Goal: Transaction & Acquisition: Subscribe to service/newsletter

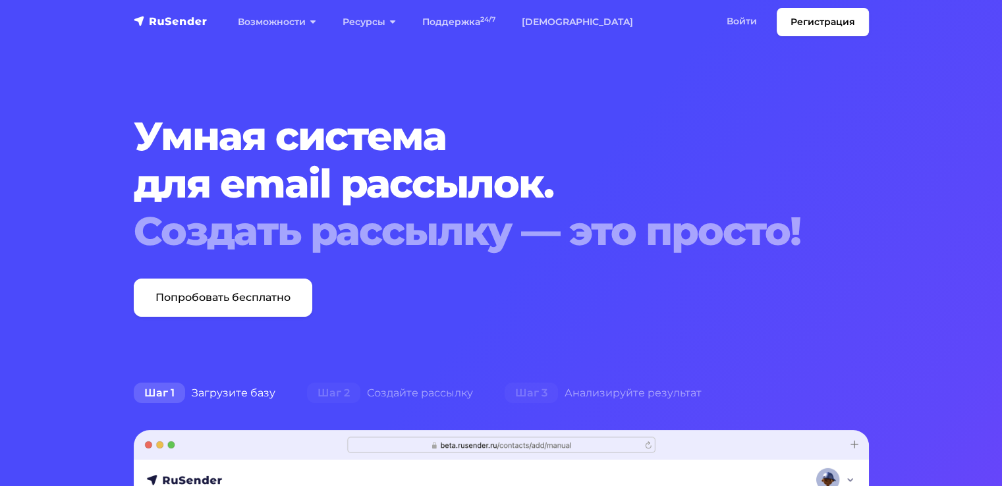
click at [598, 147] on h1 "Умная система для email рассылок. Создать рассылку — это просто!" at bounding box center [470, 184] width 673 height 142
click at [728, 183] on h1 "Умная система для email рассылок. Создать рассылку — это просто!" at bounding box center [470, 184] width 673 height 142
click at [560, 24] on link "[DEMOGRAPHIC_DATA]" at bounding box center [578, 22] width 138 height 27
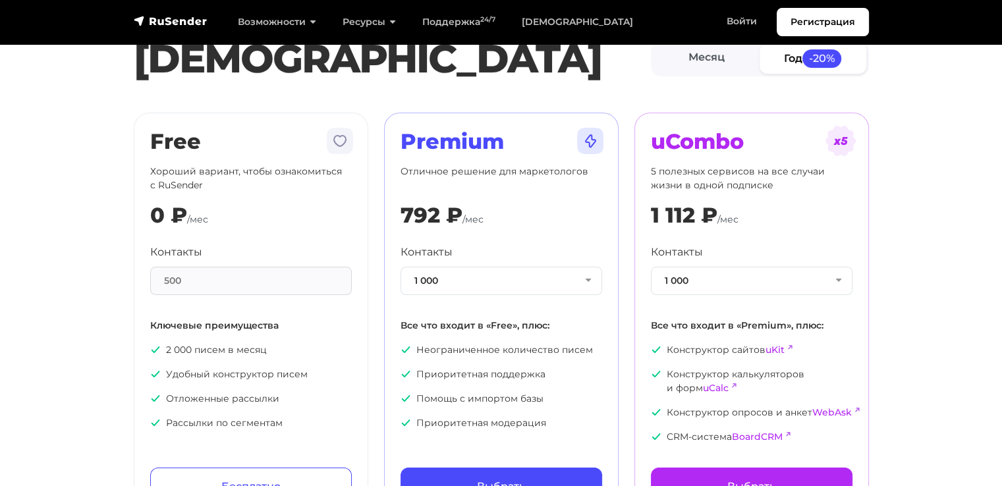
scroll to position [66, 0]
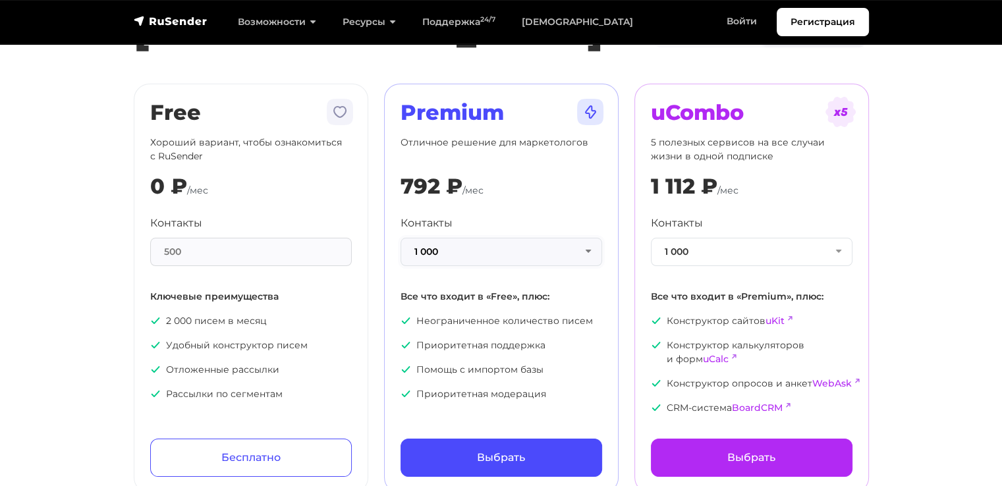
click at [589, 248] on button "1 000" at bounding box center [502, 252] width 202 height 28
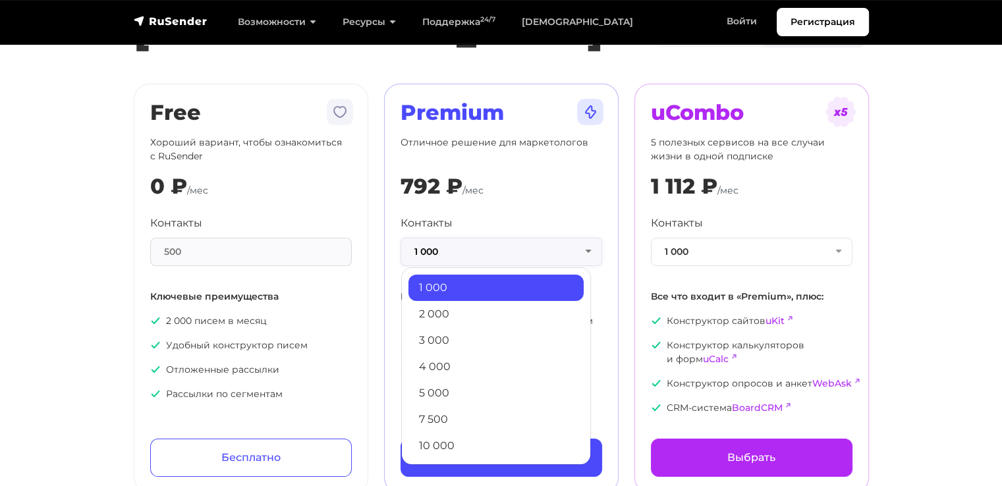
click at [589, 248] on button "1 000" at bounding box center [502, 252] width 202 height 28
